Goal: Information Seeking & Learning: Learn about a topic

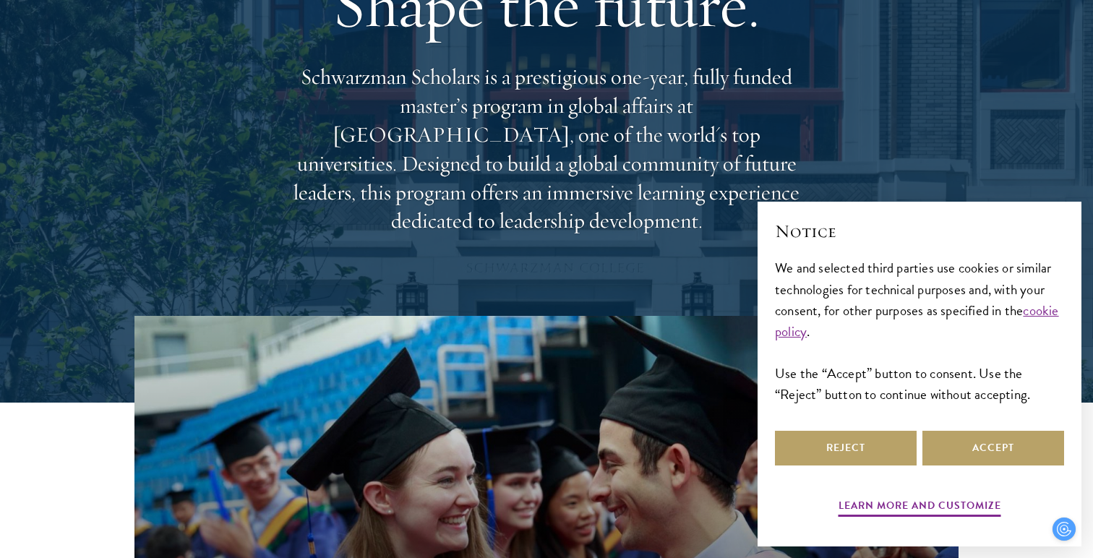
scroll to position [158, 0]
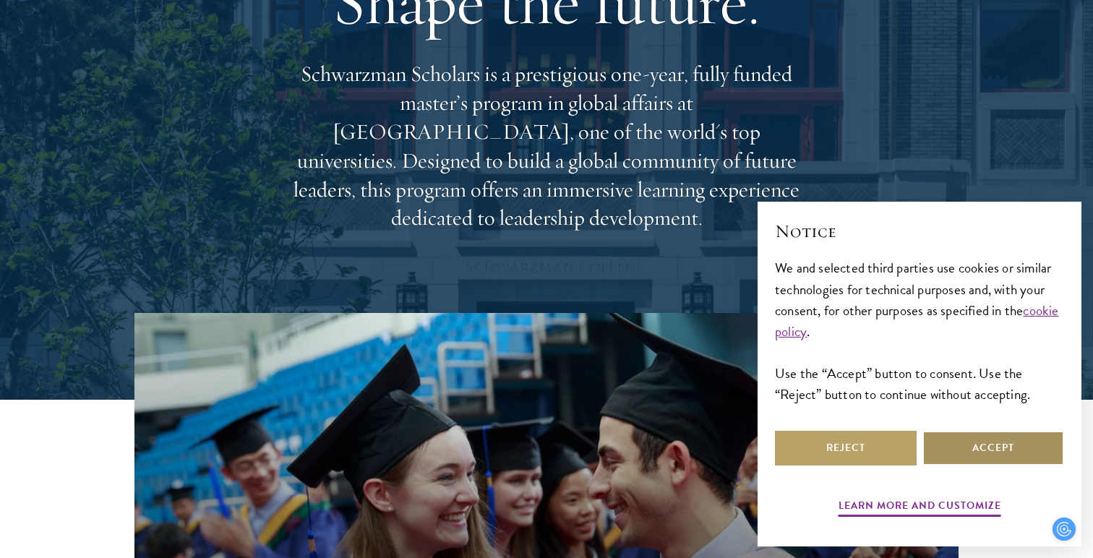
click at [988, 452] on button "Accept" at bounding box center [993, 448] width 142 height 35
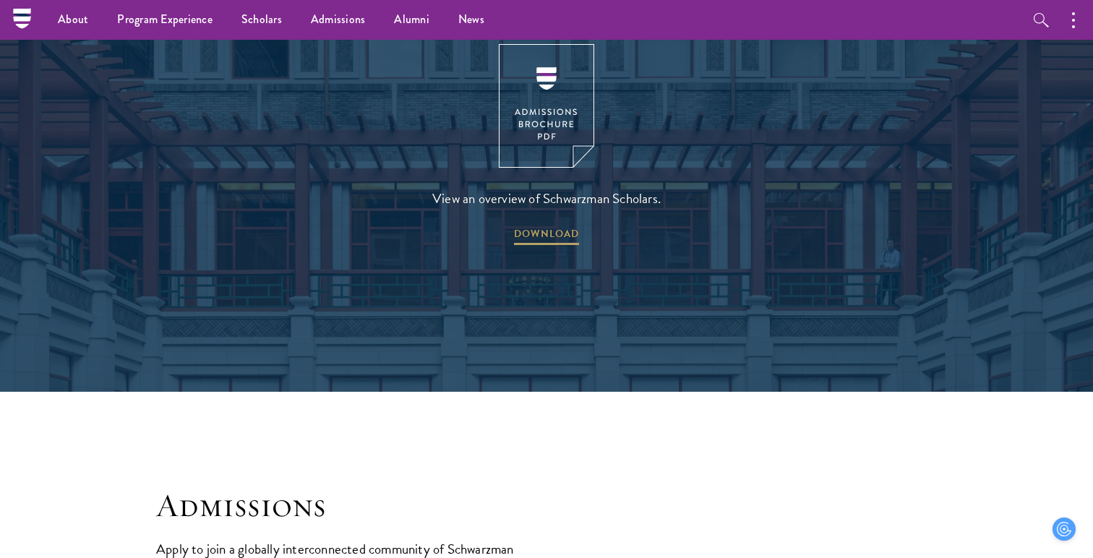
scroll to position [1744, 0]
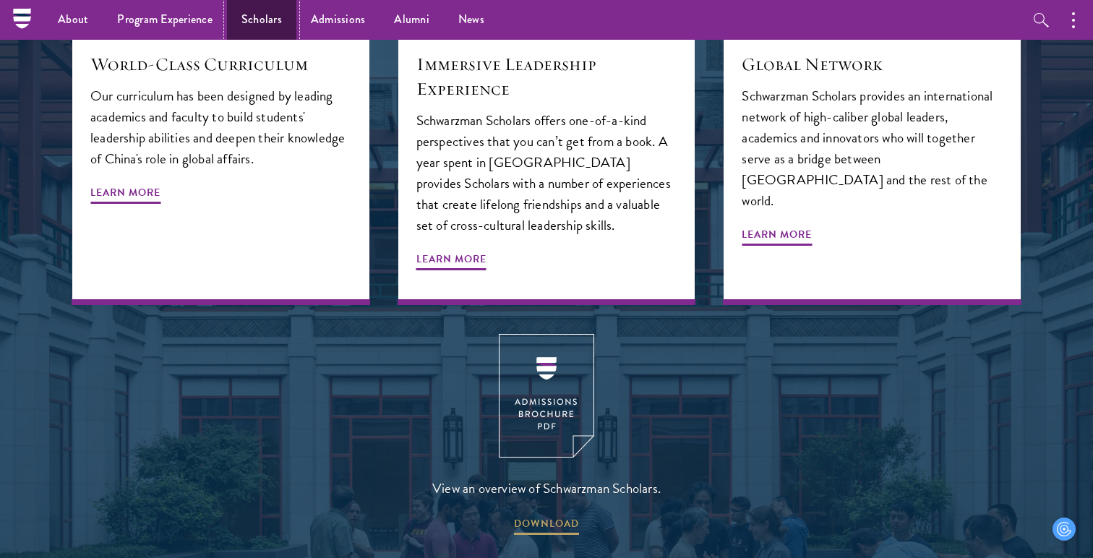
click at [258, 20] on link "Scholars" at bounding box center [261, 20] width 69 height 40
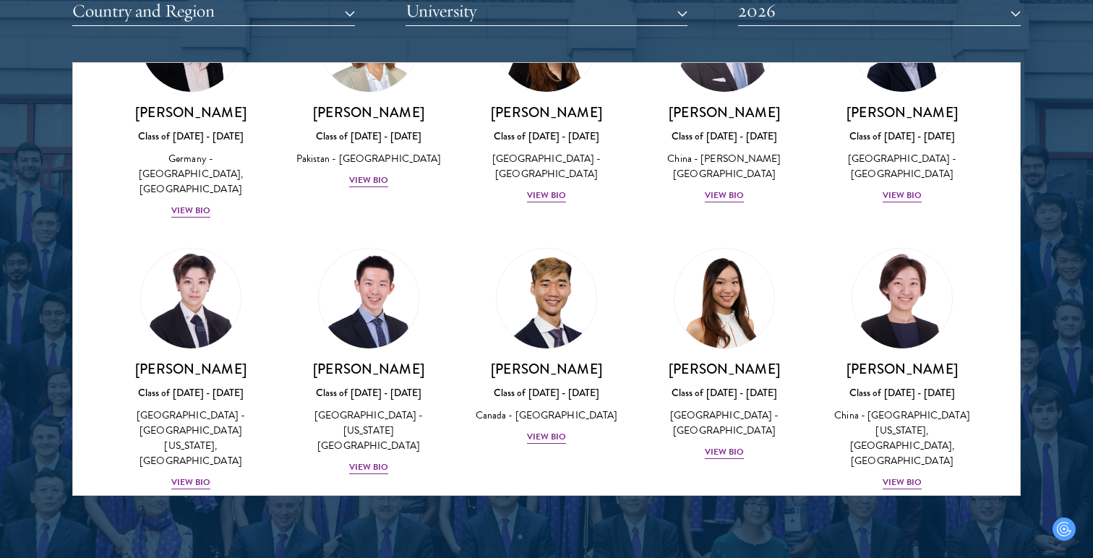
scroll to position [3727, 0]
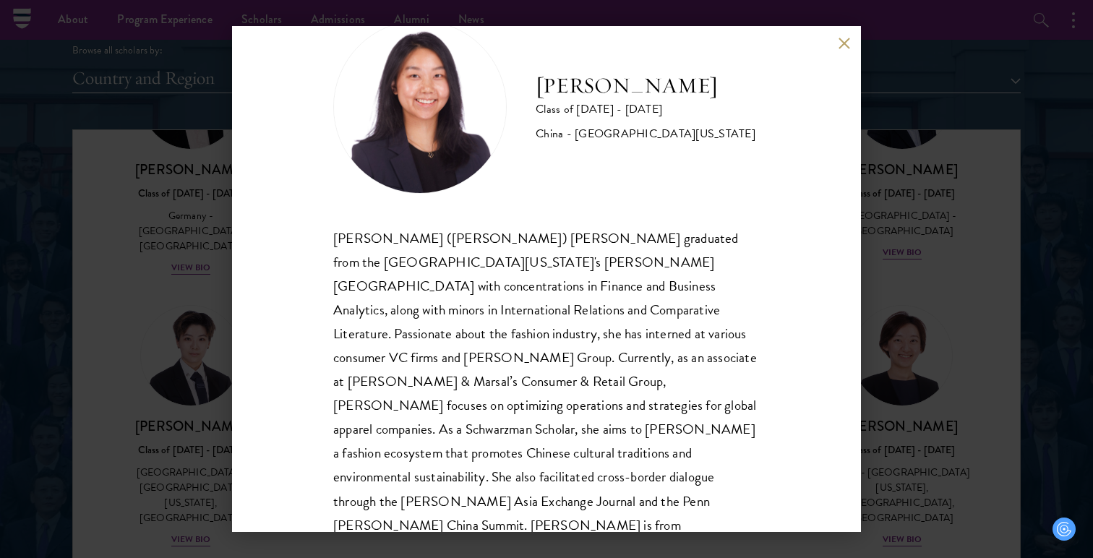
scroll to position [22, 0]
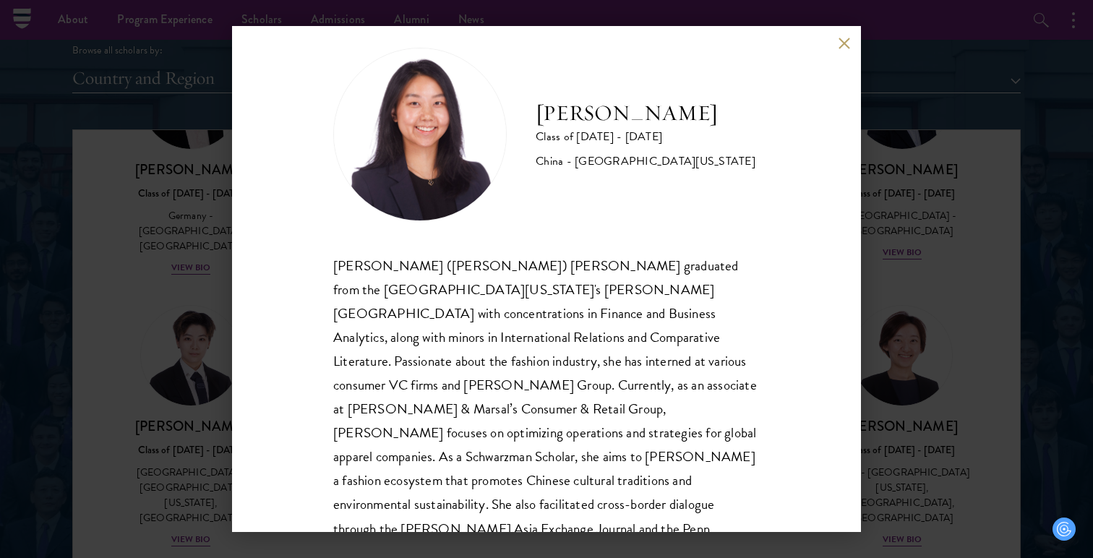
click at [843, 38] on button at bounding box center [844, 43] width 12 height 12
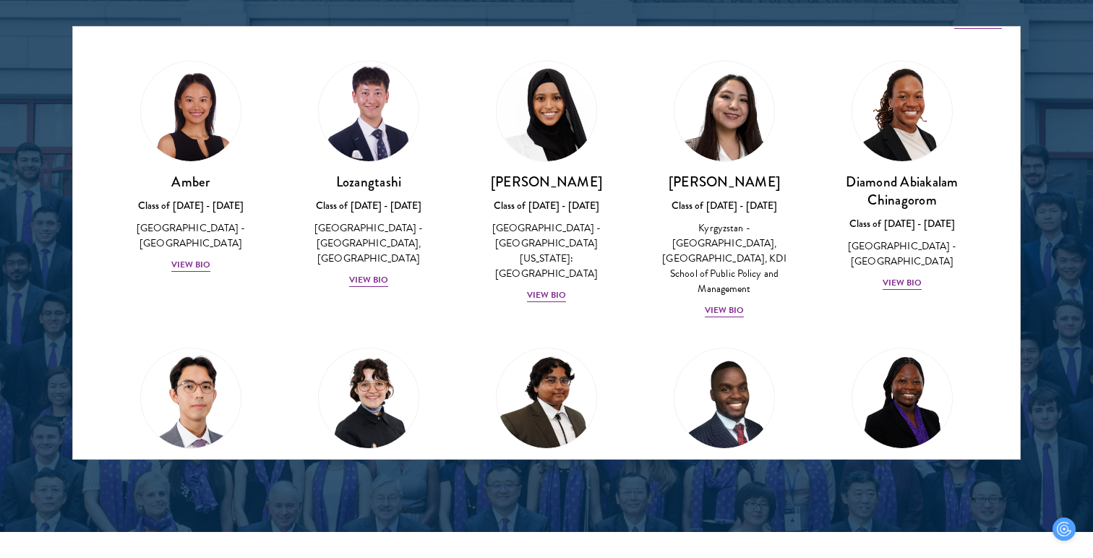
scroll to position [6791, 0]
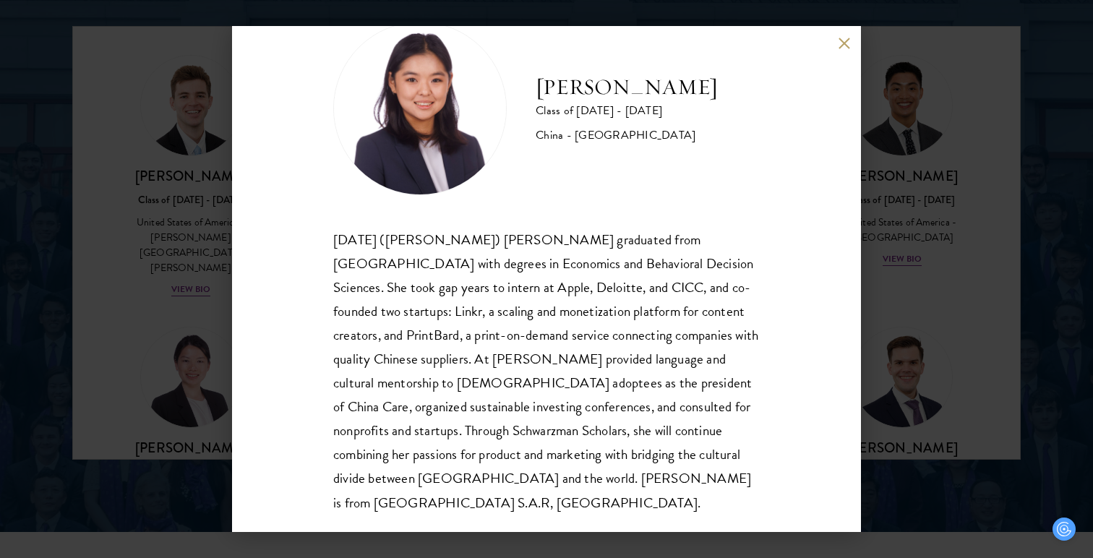
scroll to position [49, 0]
click at [838, 44] on button at bounding box center [844, 43] width 12 height 12
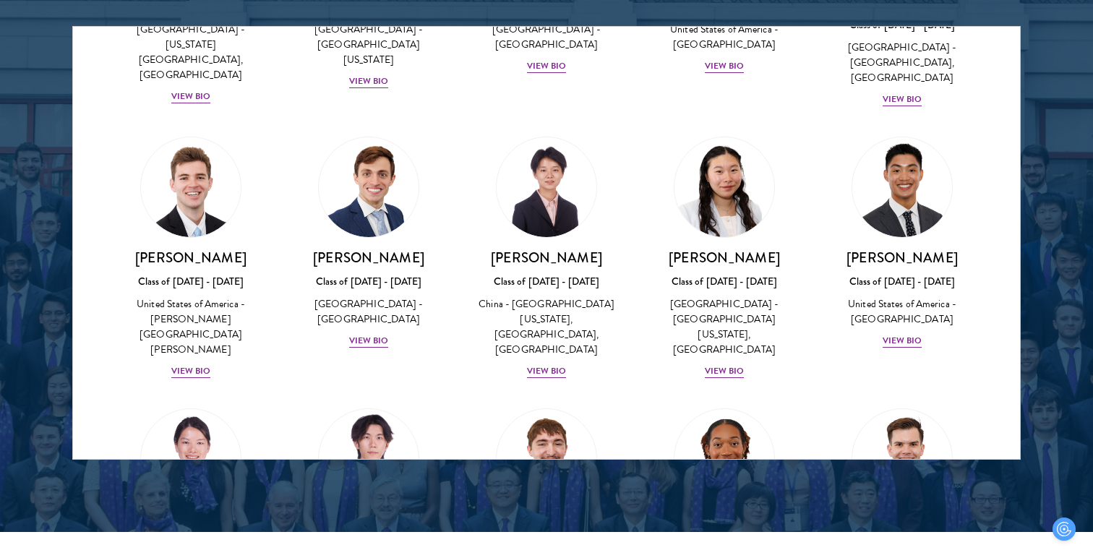
scroll to position [6710, 0]
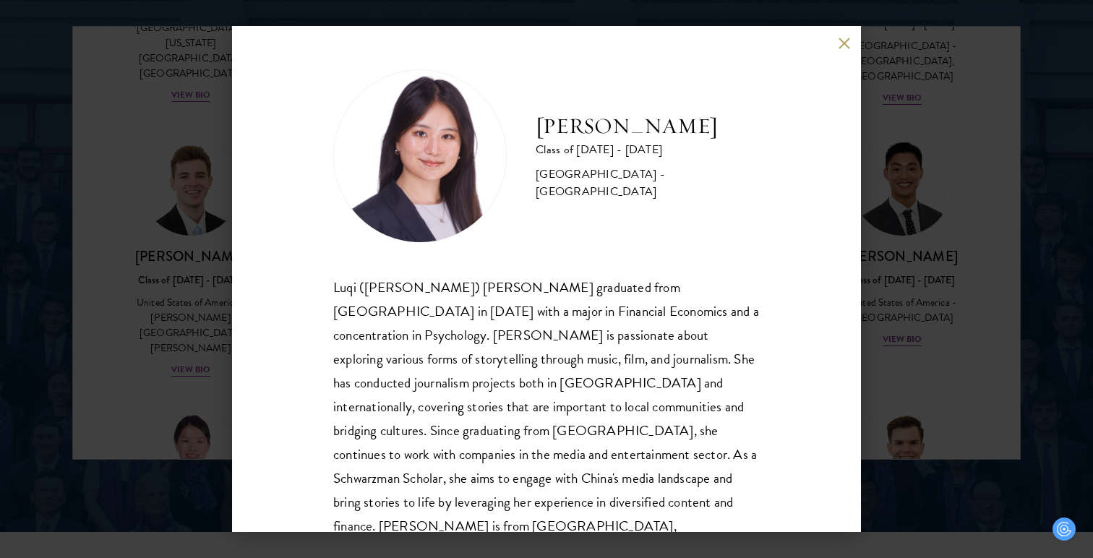
scroll to position [25, 0]
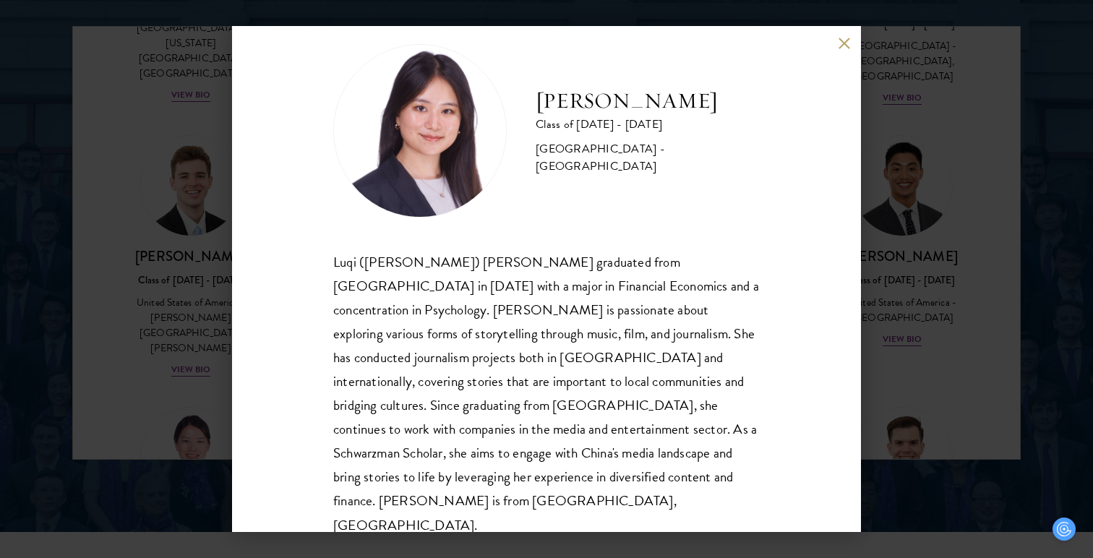
click at [853, 39] on div "[PERSON_NAME] Class of [DATE] - [DATE] [GEOGRAPHIC_DATA] - [GEOGRAPHIC_DATA] Lu…" at bounding box center [546, 279] width 629 height 506
click at [846, 40] on button at bounding box center [844, 43] width 12 height 12
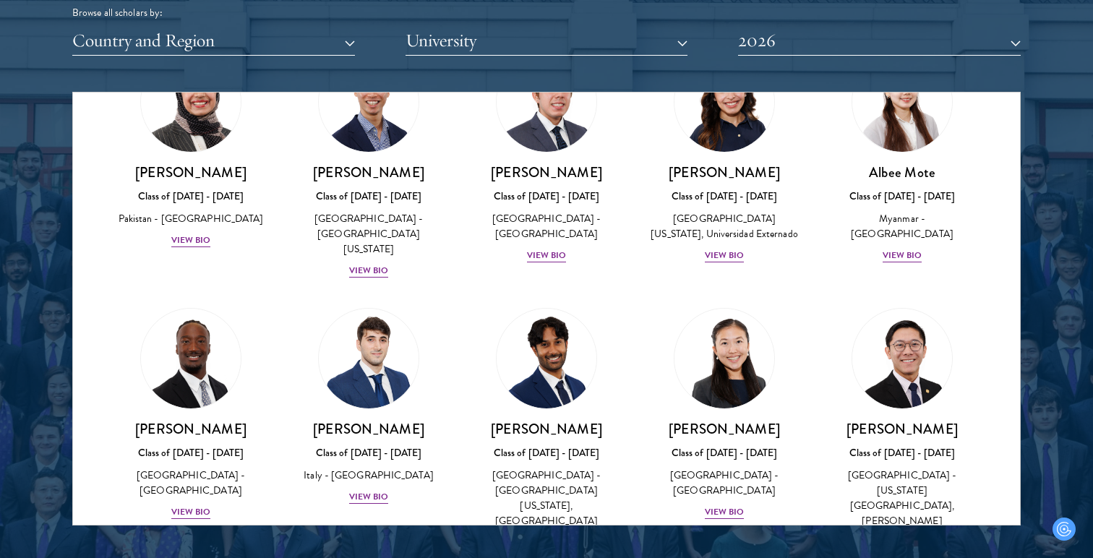
scroll to position [5000, 0]
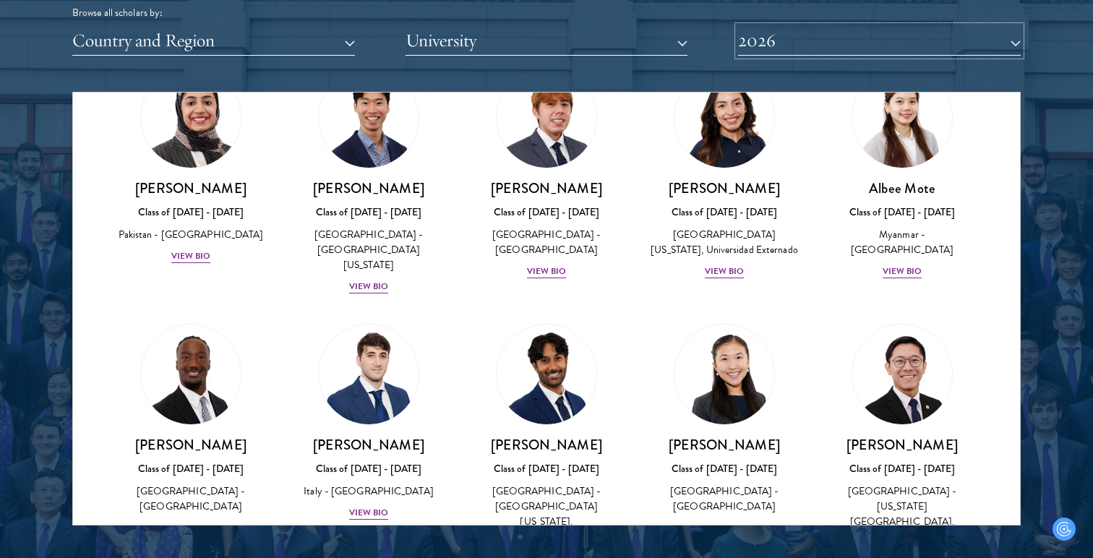
click at [919, 34] on button "2026" at bounding box center [879, 41] width 283 height 30
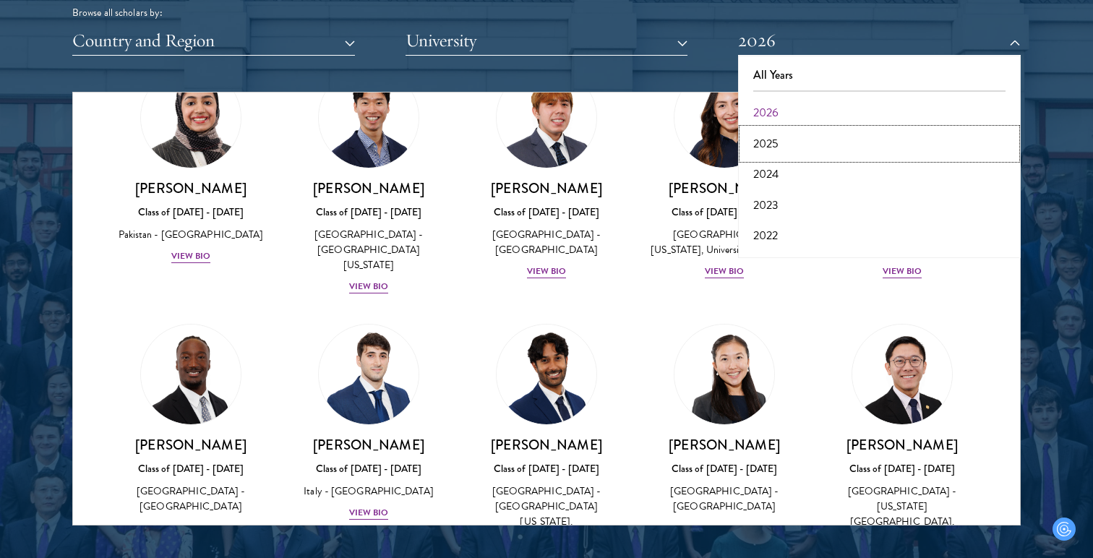
click at [854, 144] on button "2025" at bounding box center [879, 144] width 274 height 30
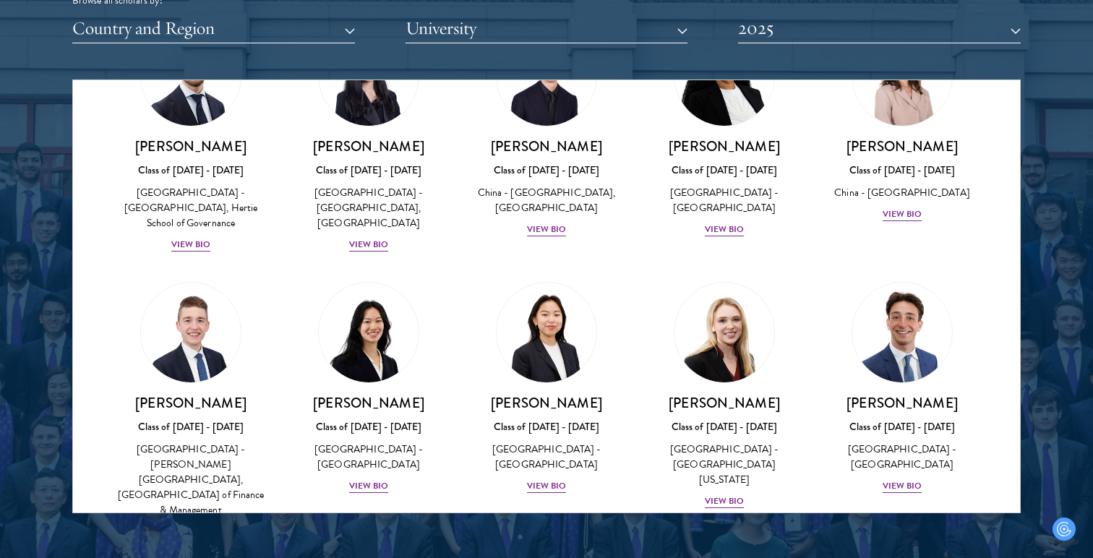
scroll to position [2045, 0]
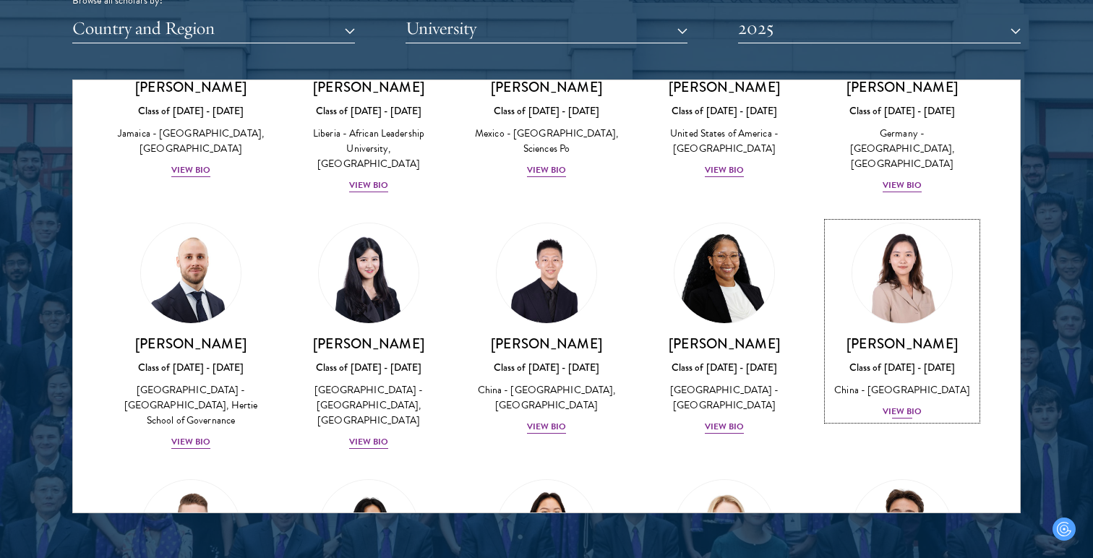
click at [905, 405] on div "View Bio" at bounding box center [903, 412] width 40 height 14
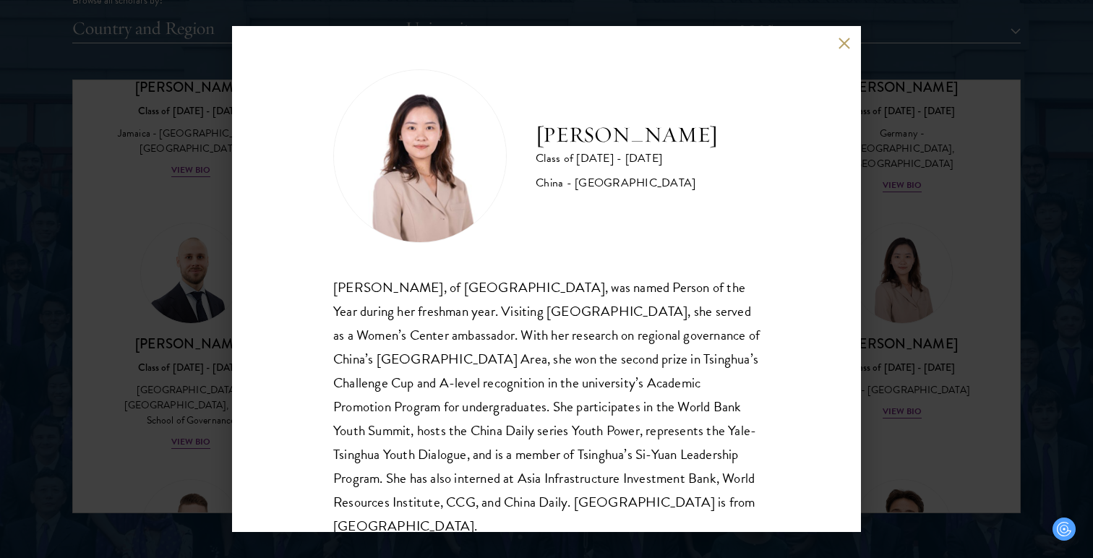
click at [836, 43] on div "[PERSON_NAME] Class of [DATE] - [DATE] [GEOGRAPHIC_DATA] - [GEOGRAPHIC_DATA] [P…" at bounding box center [546, 279] width 629 height 506
click at [844, 40] on button at bounding box center [844, 43] width 12 height 12
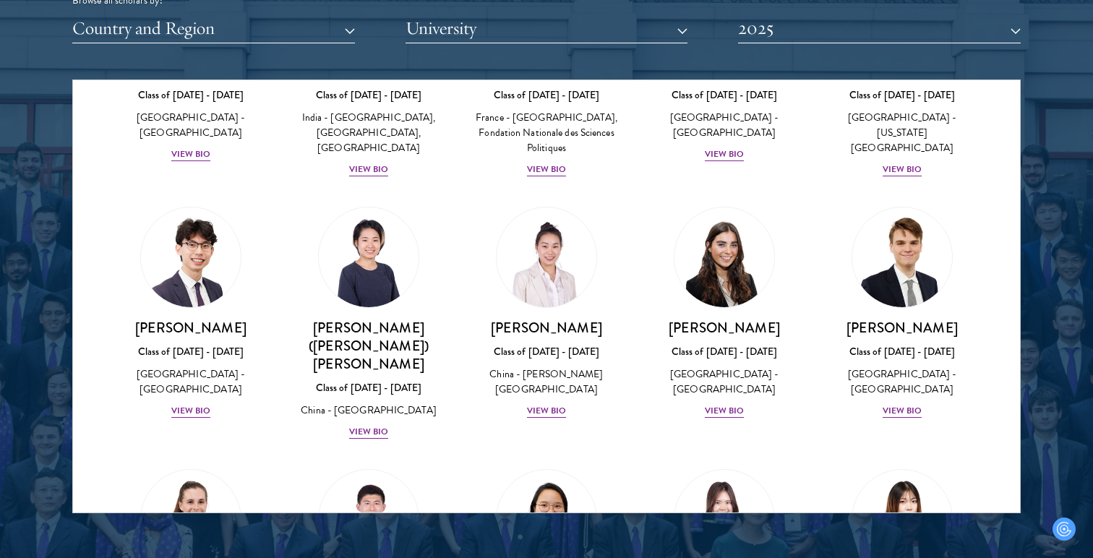
scroll to position [6346, 0]
